Goal: Task Accomplishment & Management: Manage account settings

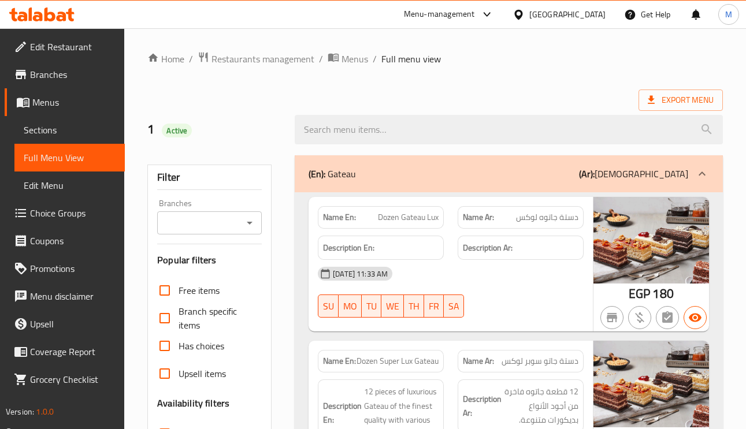
scroll to position [12070, 0]
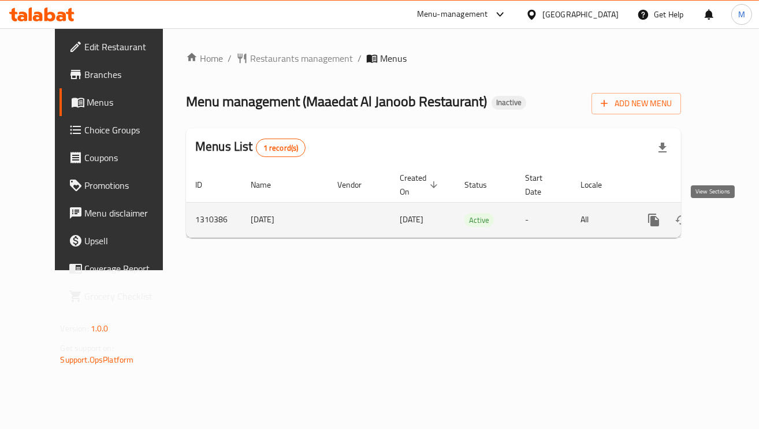
click at [723, 229] on link "enhanced table" at bounding box center [737, 220] width 28 height 28
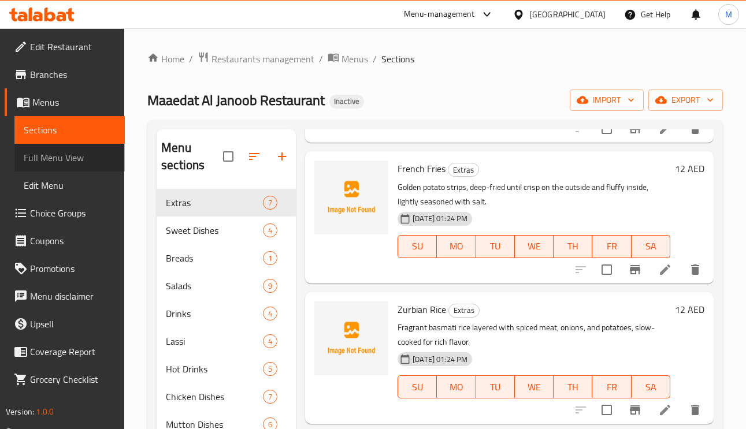
click at [46, 163] on span "Full Menu View" at bounding box center [70, 158] width 92 height 14
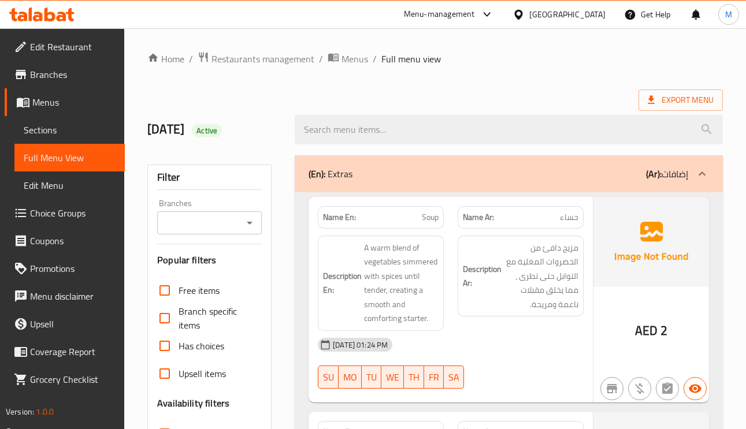
click at [59, 119] on link "Sections" at bounding box center [69, 130] width 110 height 28
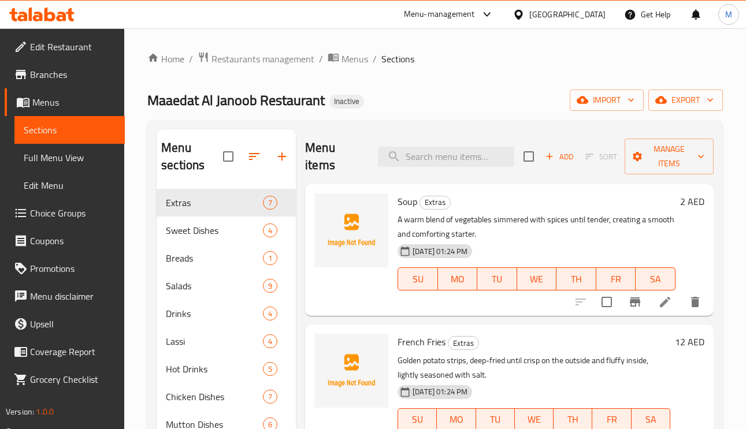
click at [572, 9] on div "[GEOGRAPHIC_DATA]" at bounding box center [567, 14] width 76 height 13
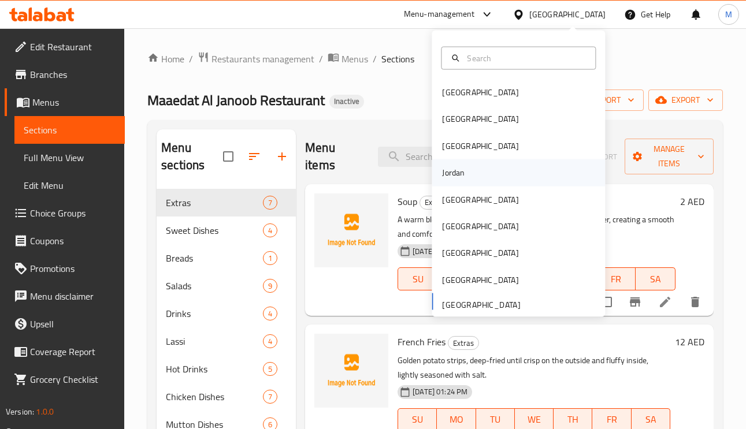
click at [456, 167] on div "Jordan" at bounding box center [453, 172] width 41 height 27
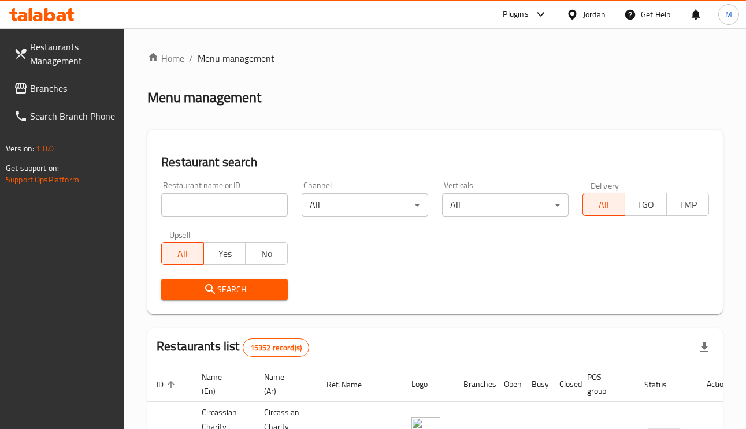
click at [187, 208] on input "search" at bounding box center [224, 204] width 126 height 23
paste input "ابو بندر العقيلي"
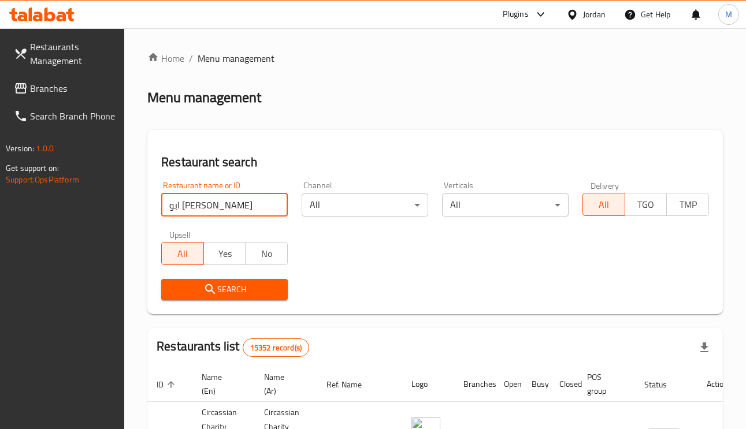
type input "ابو بندر العقيلي"
click button "Search" at bounding box center [224, 289] width 126 height 21
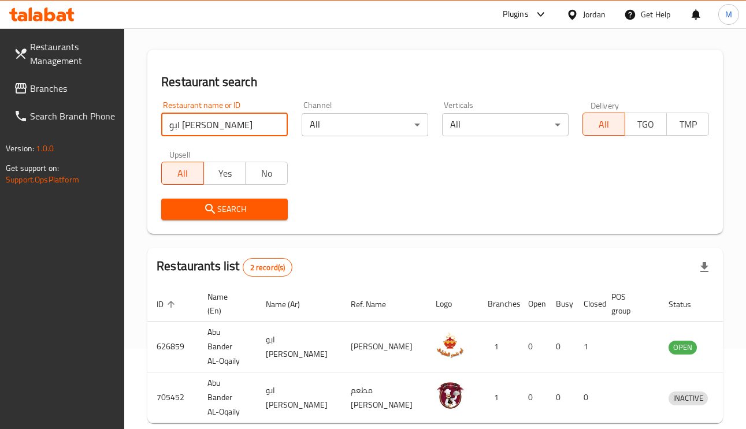
scroll to position [50, 0]
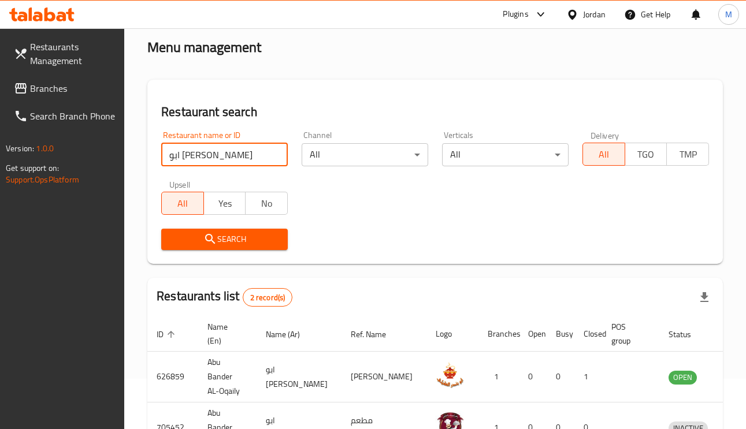
drag, startPoint x: 59, startPoint y: 94, endPoint x: 64, endPoint y: 105, distance: 11.4
click at [59, 94] on span "Branches" at bounding box center [72, 88] width 85 height 14
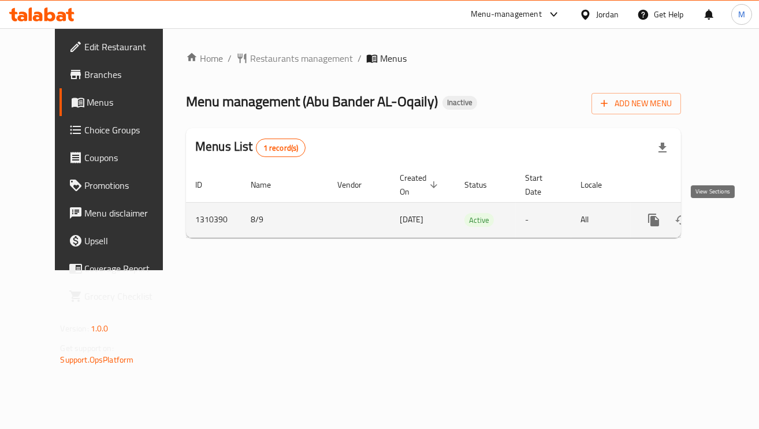
click at [730, 220] on icon "enhanced table" at bounding box center [737, 220] width 14 height 14
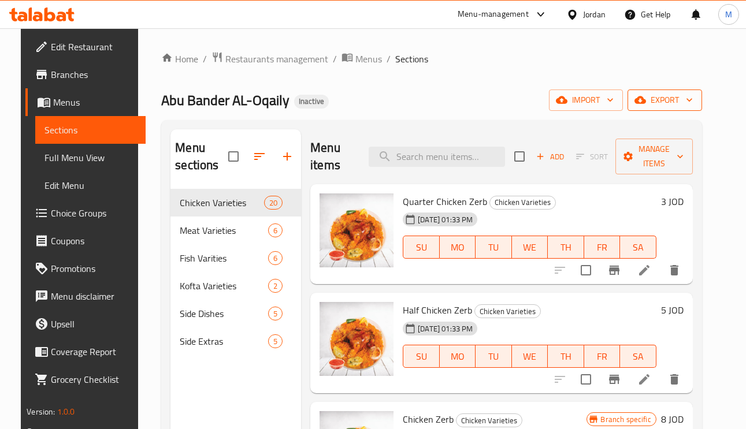
click at [670, 92] on button "export" at bounding box center [664, 100] width 74 height 21
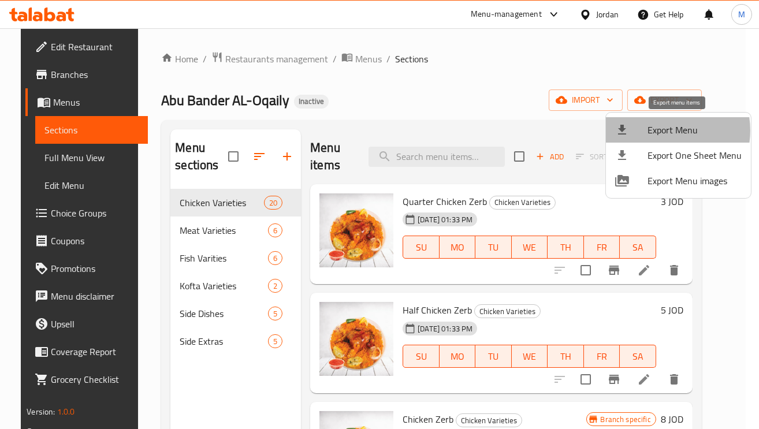
click at [661, 131] on span "Export Menu" at bounding box center [694, 130] width 94 height 14
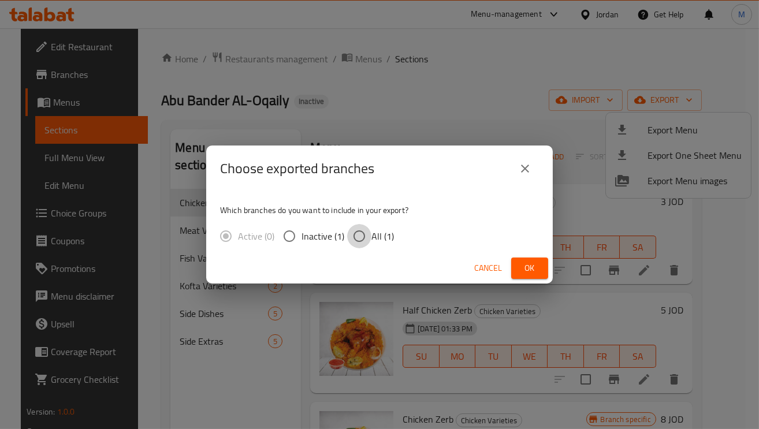
click at [357, 239] on input "All (1)" at bounding box center [359, 236] width 24 height 24
radio input "true"
click at [513, 276] on button "Ok" at bounding box center [529, 268] width 37 height 21
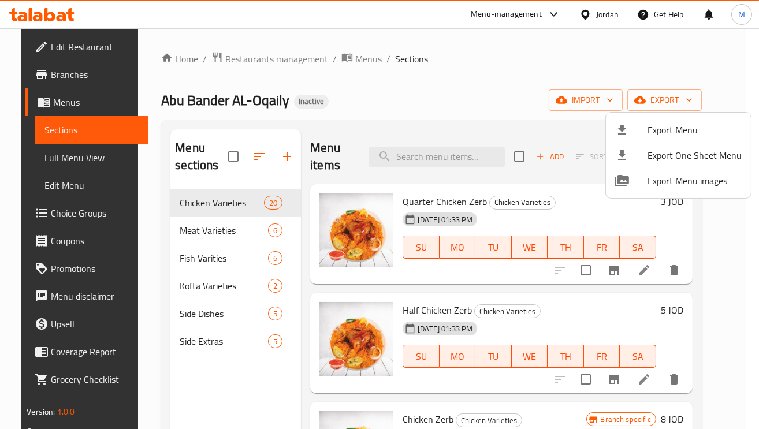
click at [80, 148] on div at bounding box center [379, 214] width 759 height 429
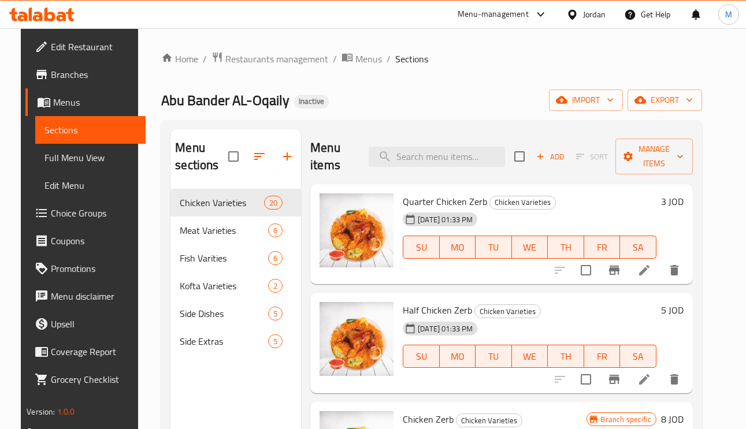
drag, startPoint x: 85, startPoint y: 156, endPoint x: 108, endPoint y: 185, distance: 37.0
click at [85, 156] on span "Full Menu View" at bounding box center [90, 158] width 92 height 14
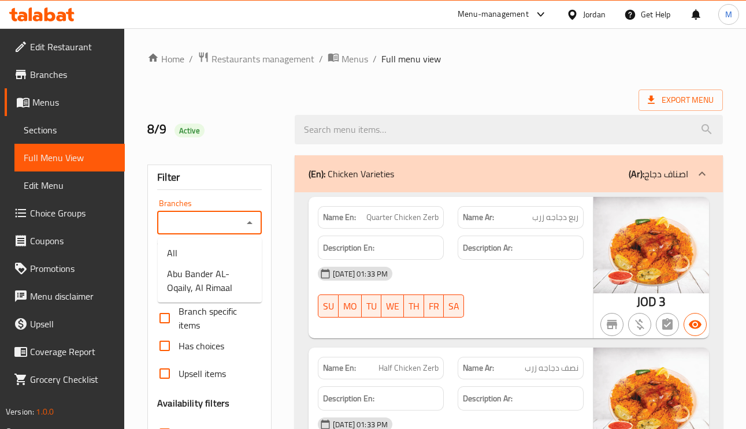
click at [214, 231] on input "Branches" at bounding box center [200, 223] width 79 height 16
click at [198, 283] on span "Abu Bander AL-Oqaily, Al Rimaal" at bounding box center [209, 281] width 85 height 28
type input "Abu Bander AL-Oqaily, Al Rimaal"
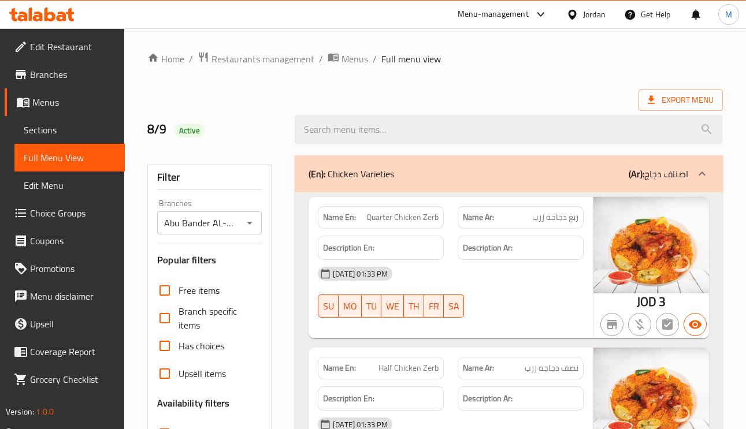
scroll to position [173, 0]
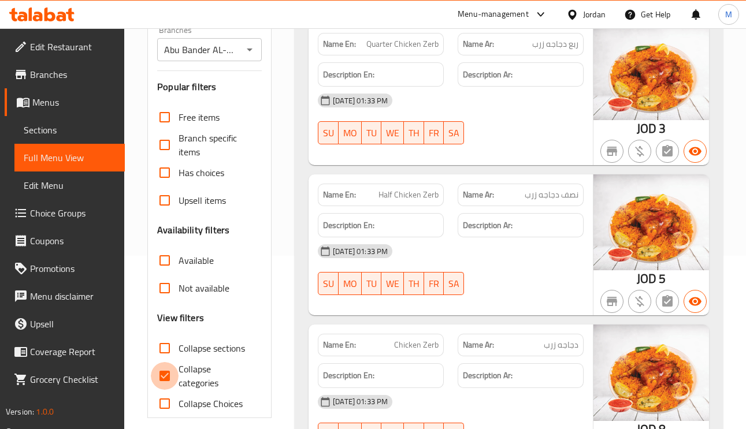
click at [168, 376] on input "Collapse categories" at bounding box center [165, 376] width 28 height 28
checkbox input "false"
drag, startPoint x: 181, startPoint y: 292, endPoint x: 292, endPoint y: 322, distance: 115.0
click at [181, 292] on span "Not available" at bounding box center [203, 288] width 51 height 14
click at [178, 292] on input "Not available" at bounding box center [165, 288] width 28 height 28
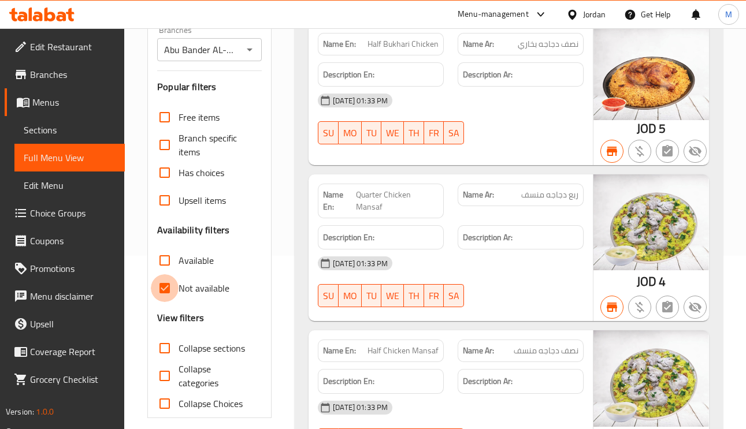
click at [159, 290] on input "Not available" at bounding box center [165, 288] width 28 height 28
checkbox input "false"
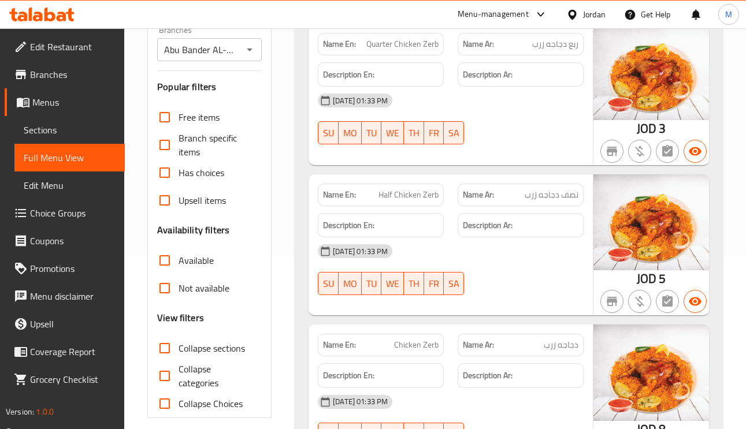
scroll to position [0, 0]
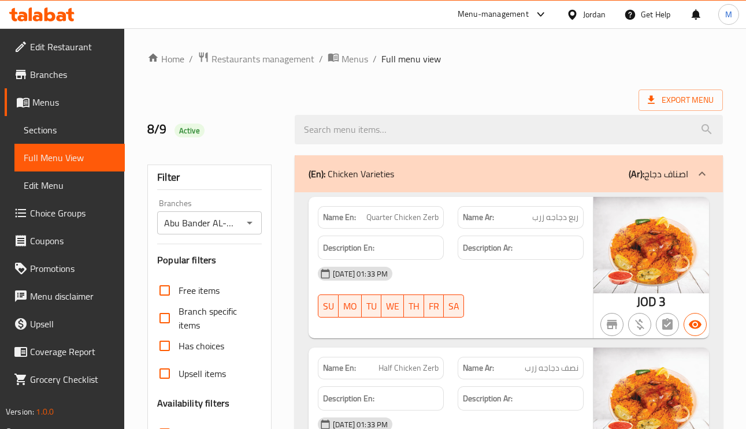
click at [475, 58] on ol "Home / Restaurants management / Menus / Full menu view" at bounding box center [434, 58] width 575 height 15
copy span "JOD"
drag, startPoint x: 649, startPoint y: 302, endPoint x: 636, endPoint y: 302, distance: 13.3
click at [636, 302] on div "JOD 3" at bounding box center [650, 301] width 29 height 17
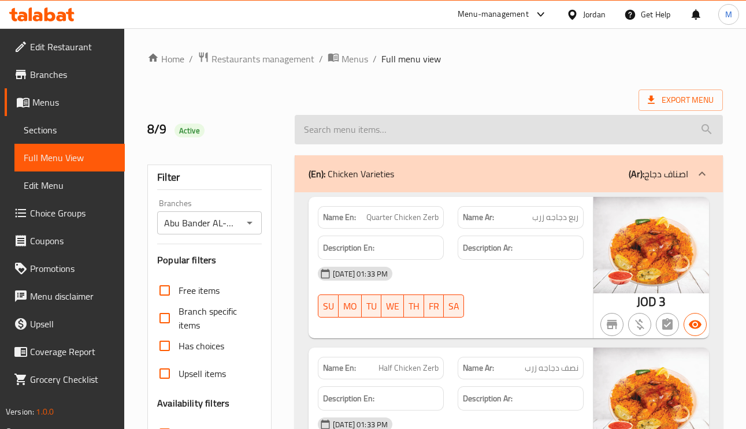
click at [553, 118] on input "search" at bounding box center [509, 129] width 428 height 29
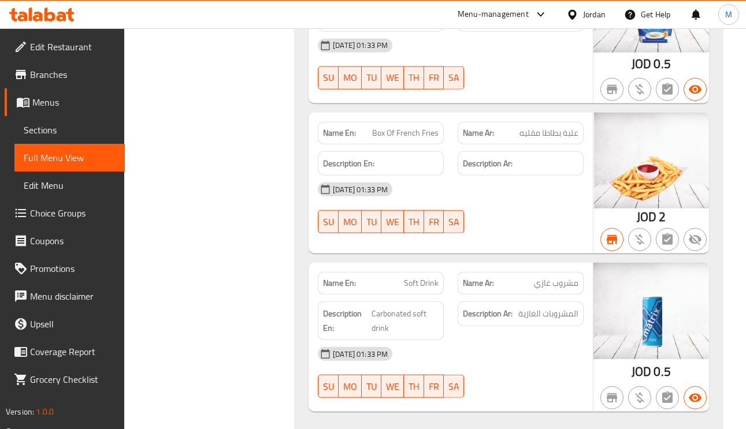
scroll to position [8124, 0]
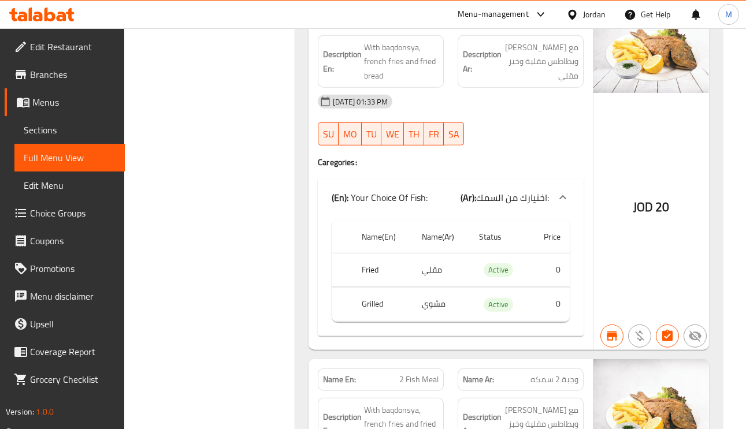
scroll to position [5786, 0]
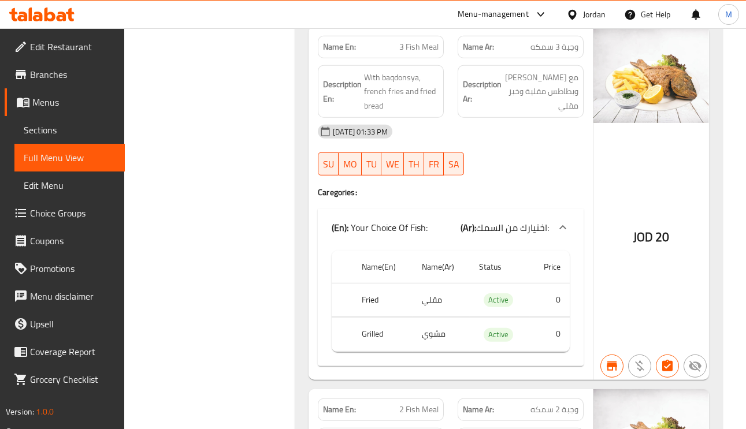
click at [61, 40] on span "Edit Restaurant" at bounding box center [72, 47] width 85 height 14
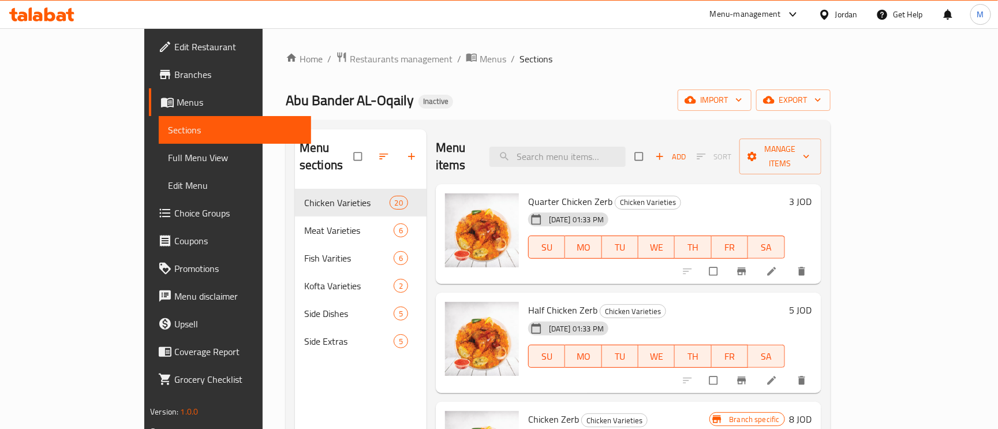
click at [323, 73] on div "Home / Restaurants management / Menus / Sections Abu Bander AL-Oqaily Inactive …" at bounding box center [558, 309] width 545 height 516
click at [350, 64] on span "Restaurants management" at bounding box center [401, 59] width 103 height 14
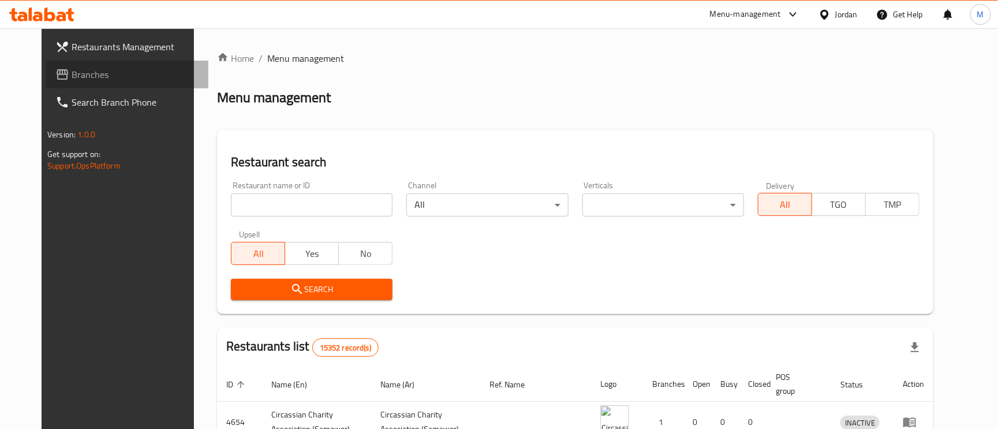
click at [78, 75] on span "Branches" at bounding box center [136, 75] width 128 height 14
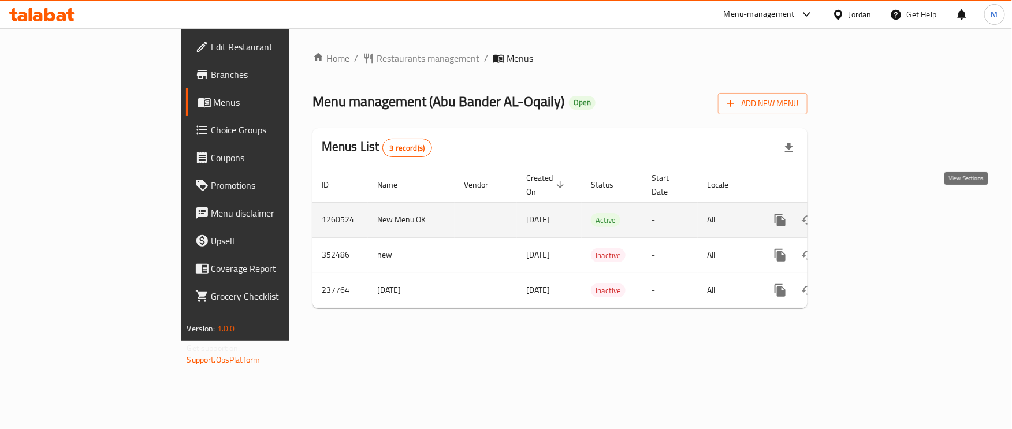
click at [877, 206] on link "enhanced table" at bounding box center [863, 220] width 28 height 28
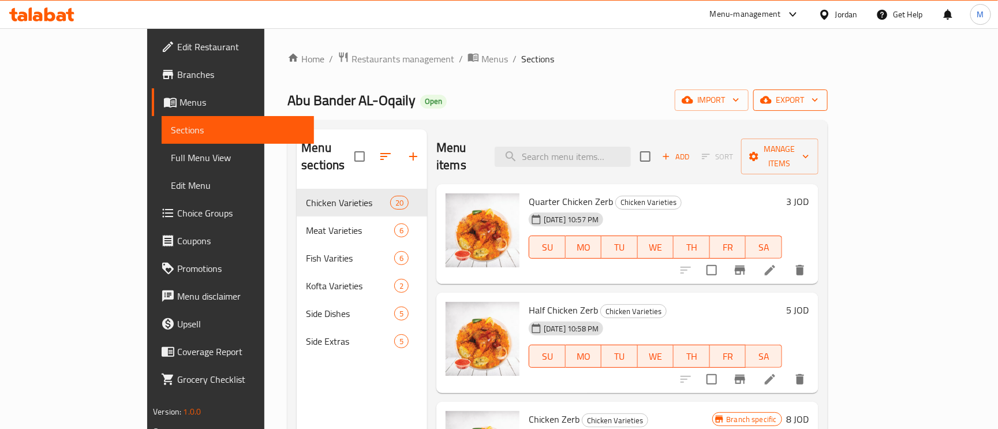
click at [828, 108] on button "export" at bounding box center [791, 100] width 74 height 21
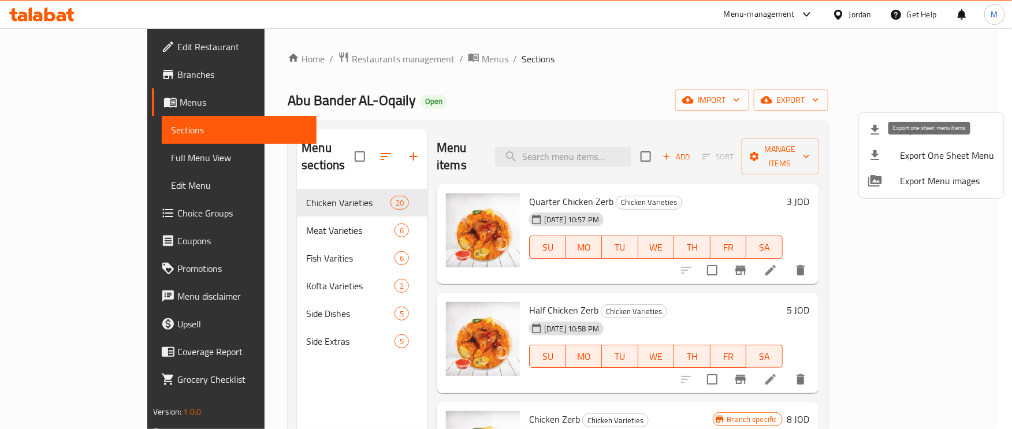
click at [909, 132] on span "Export Menu" at bounding box center [947, 130] width 94 height 14
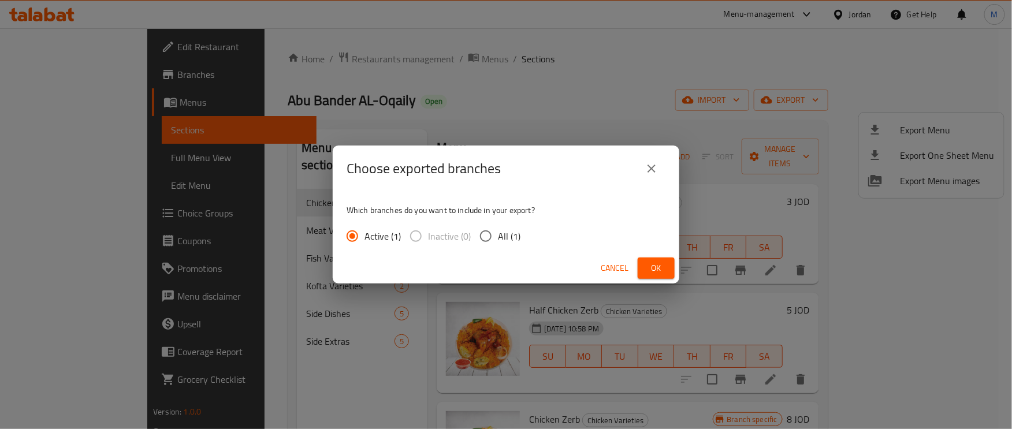
click at [490, 236] on input "All (1)" at bounding box center [486, 236] width 24 height 24
radio input "true"
click at [490, 236] on input "All (1)" at bounding box center [486, 236] width 24 height 24
click at [654, 261] on span "Ok" at bounding box center [656, 268] width 18 height 14
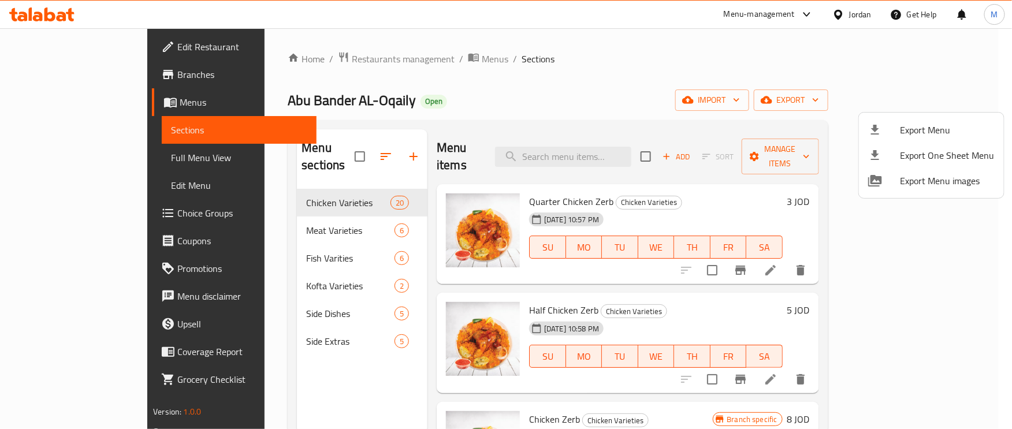
click at [59, 158] on div at bounding box center [506, 214] width 1012 height 429
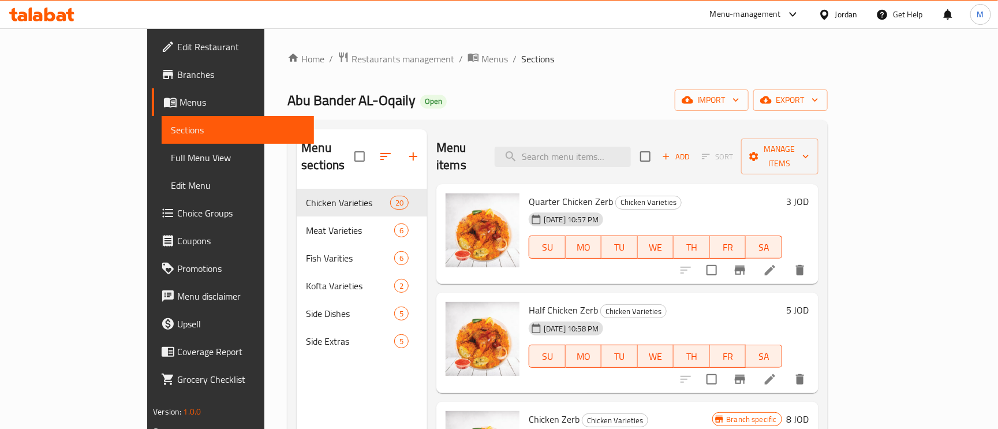
click at [171, 158] on span "Full Menu View" at bounding box center [238, 158] width 134 height 14
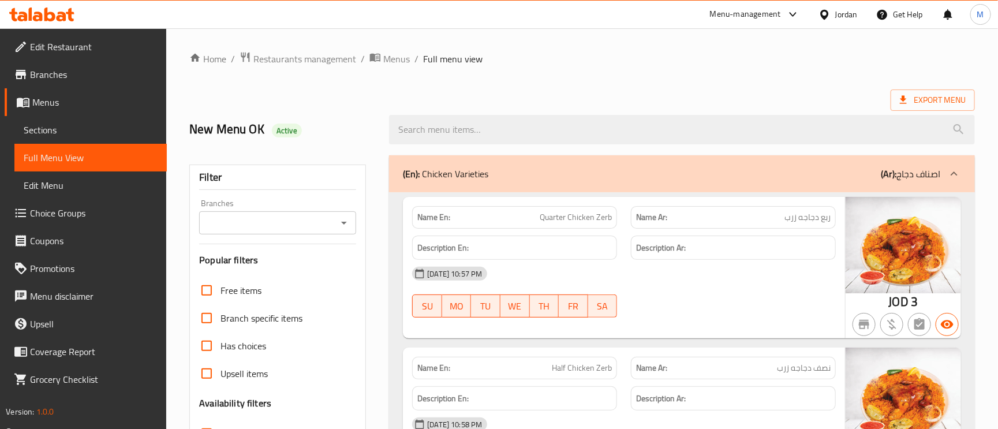
click at [245, 234] on div "Branches" at bounding box center [277, 222] width 157 height 23
click at [284, 225] on input "Branches" at bounding box center [268, 223] width 131 height 16
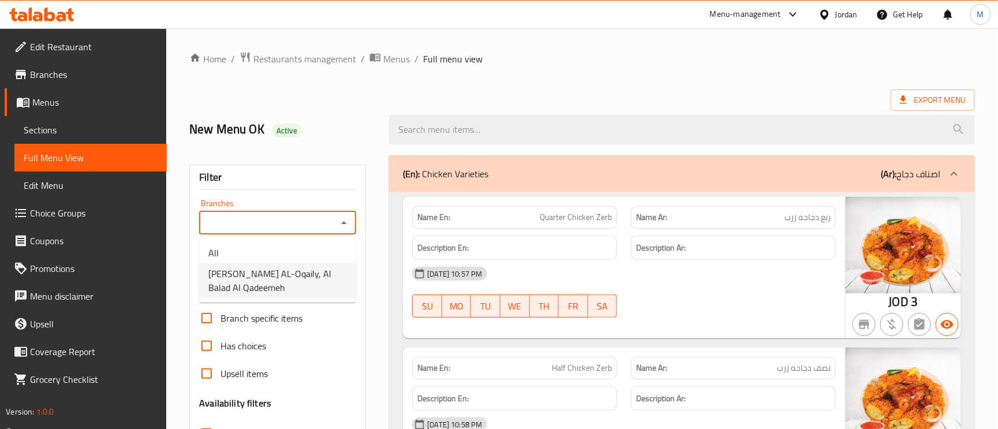
click at [316, 281] on span "Abu Bander AL-Oqaily, Al Balad Al Qadeemeh" at bounding box center [277, 281] width 139 height 28
type input "Abu Bander AL-Oqaily, Al Balad Al Qadeemeh"
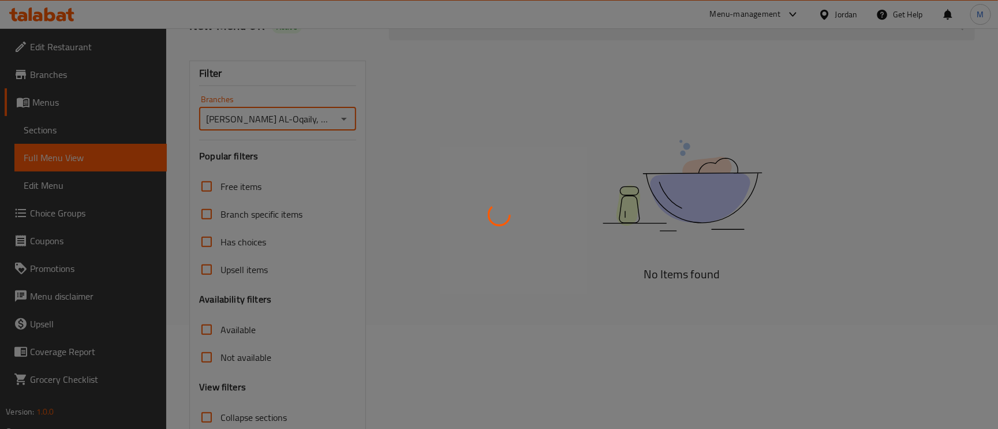
scroll to position [173, 0]
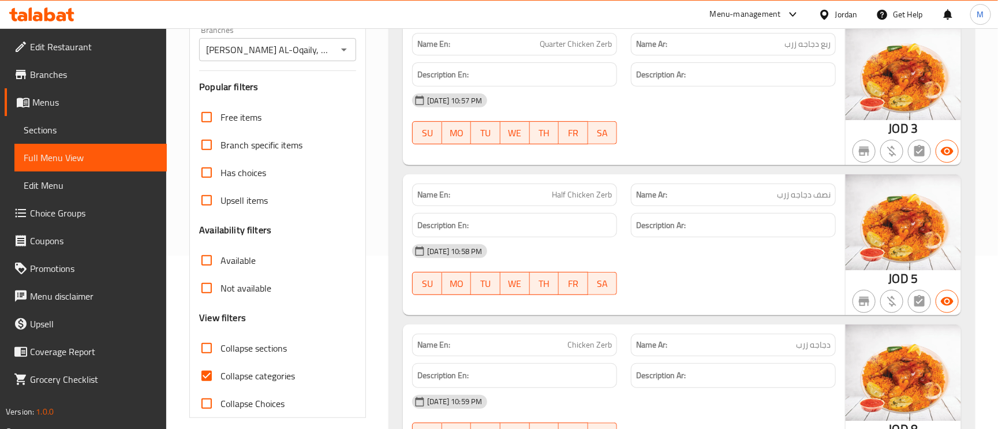
click at [205, 375] on input "Collapse categories" at bounding box center [207, 376] width 28 height 28
checkbox input "false"
drag, startPoint x: 230, startPoint y: 289, endPoint x: 234, endPoint y: 295, distance: 7.4
click at [229, 289] on span "Not available" at bounding box center [246, 288] width 51 height 14
click at [221, 289] on input "Not available" at bounding box center [207, 288] width 28 height 28
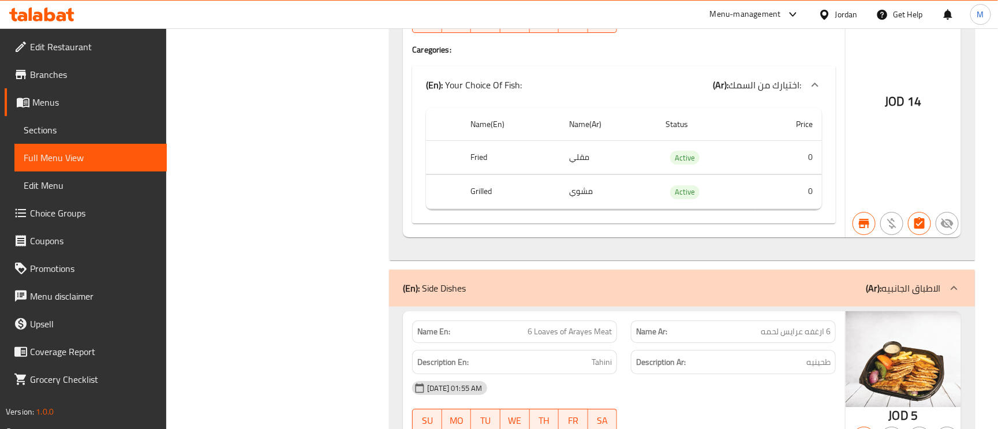
scroll to position [3566, 0]
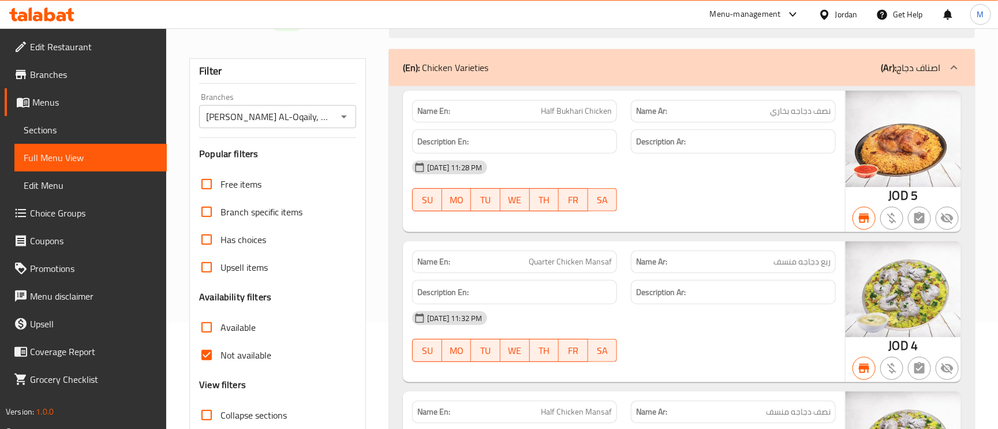
scroll to position [260, 0]
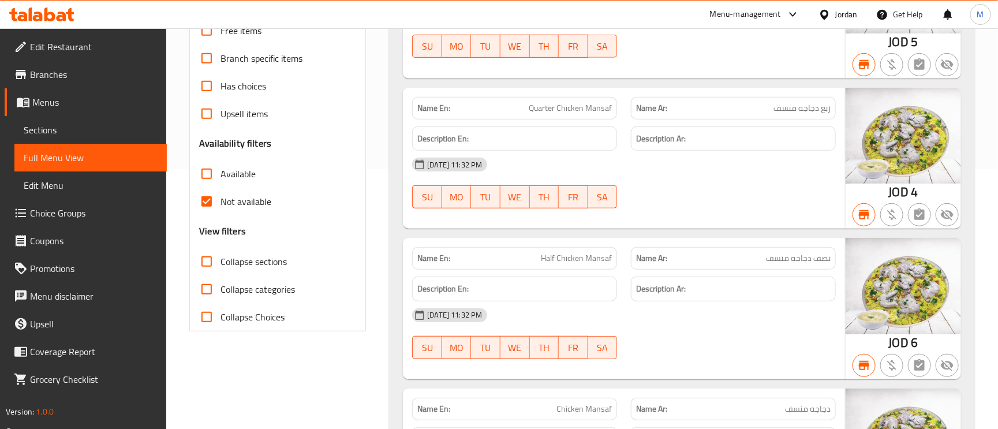
click at [211, 207] on input "Not available" at bounding box center [207, 202] width 28 height 28
checkbox input "false"
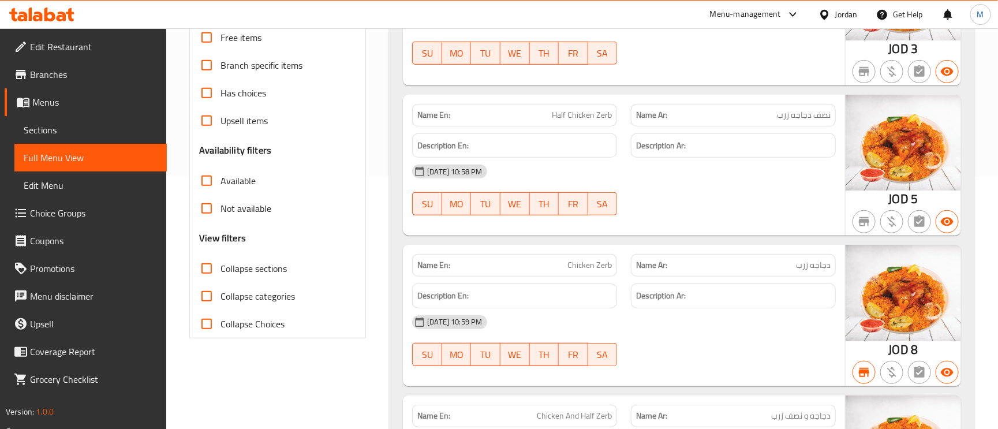
scroll to position [0, 0]
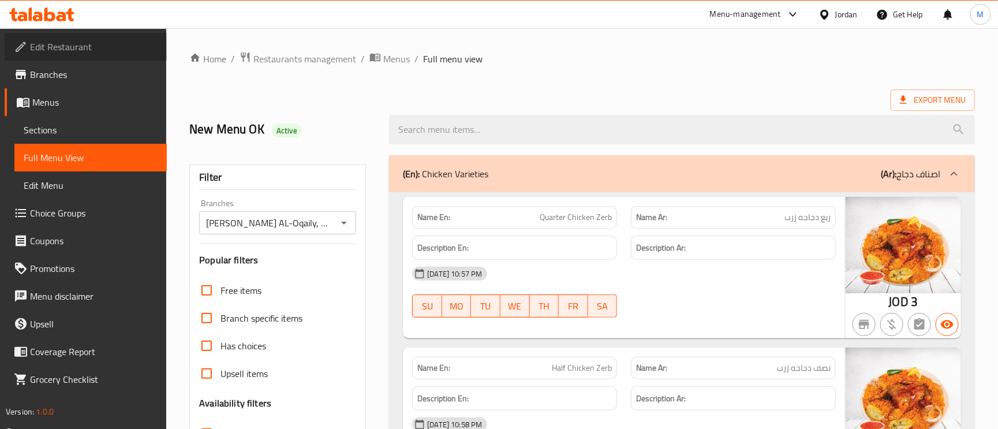
click at [106, 38] on link "Edit Restaurant" at bounding box center [86, 47] width 162 height 28
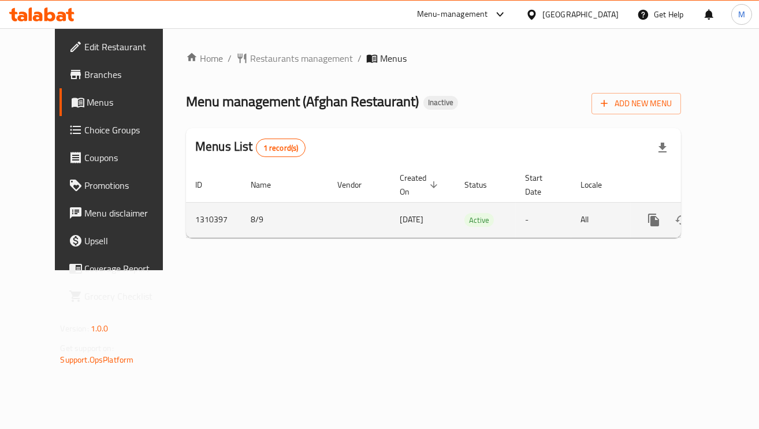
click at [730, 223] on icon "enhanced table" at bounding box center [737, 220] width 14 height 14
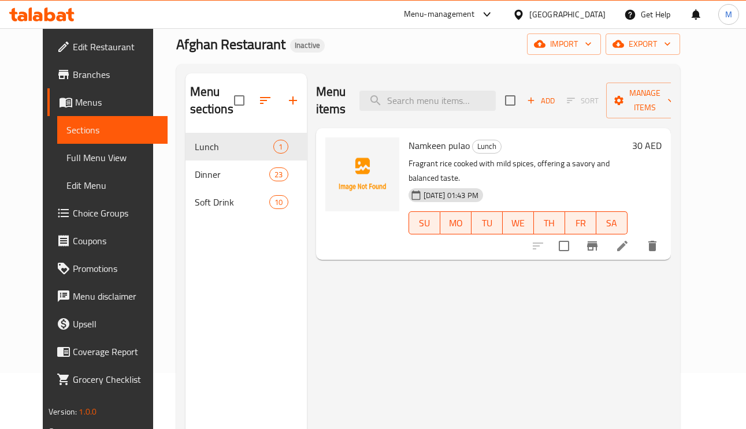
scroll to position [87, 0]
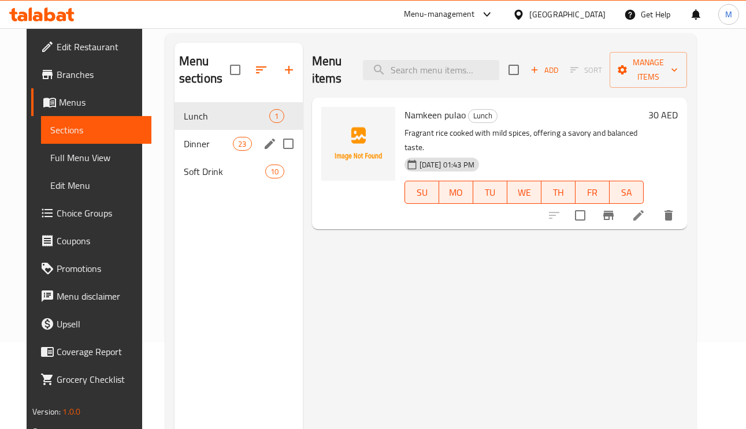
click at [206, 137] on span "Dinner" at bounding box center [208, 144] width 49 height 14
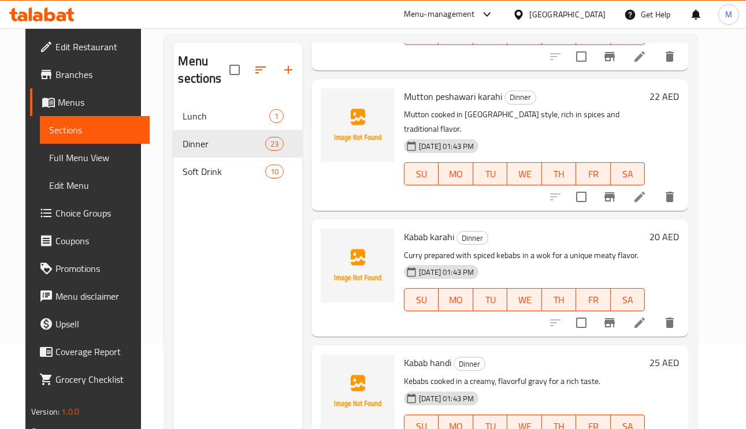
scroll to position [163, 0]
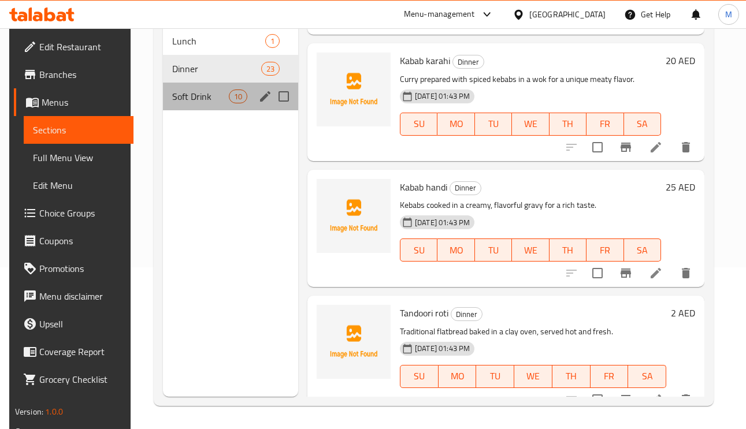
click at [195, 106] on div "Soft Drink 10" at bounding box center [230, 97] width 135 height 28
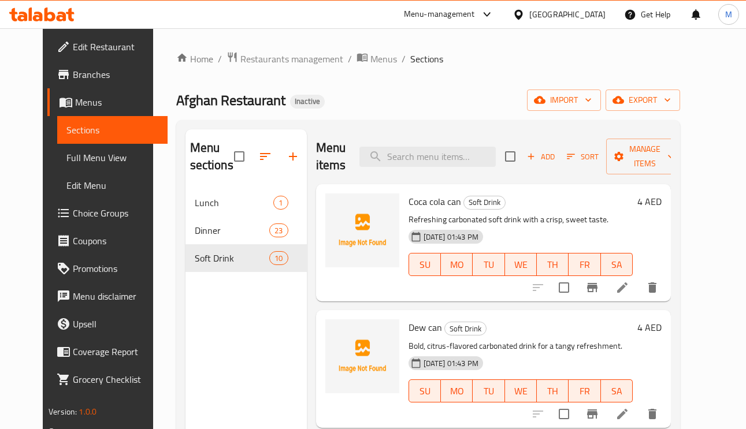
click at [87, 158] on span "Full Menu View" at bounding box center [112, 158] width 92 height 14
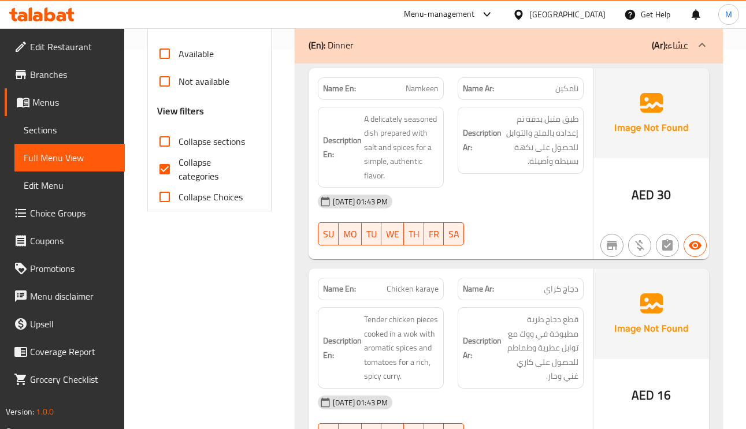
scroll to position [433, 0]
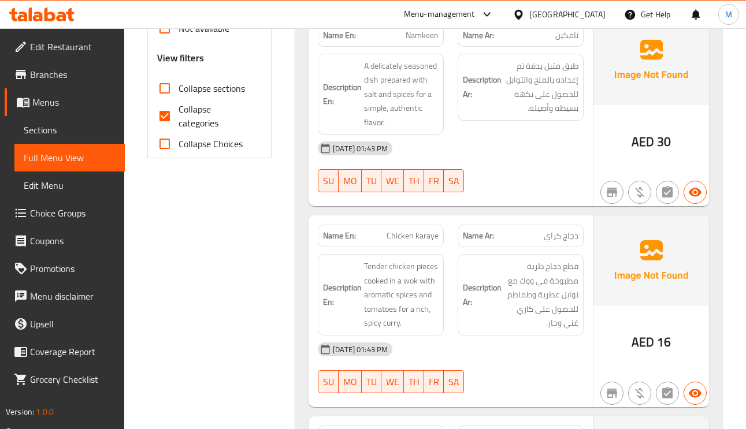
click at [173, 124] on input "Collapse categories" at bounding box center [165, 116] width 28 height 28
checkbox input "false"
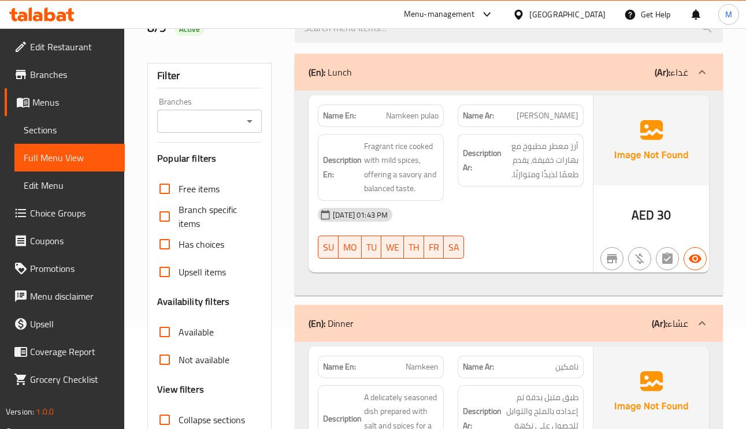
scroll to position [87, 0]
